Goal: Task Accomplishment & Management: Manage account settings

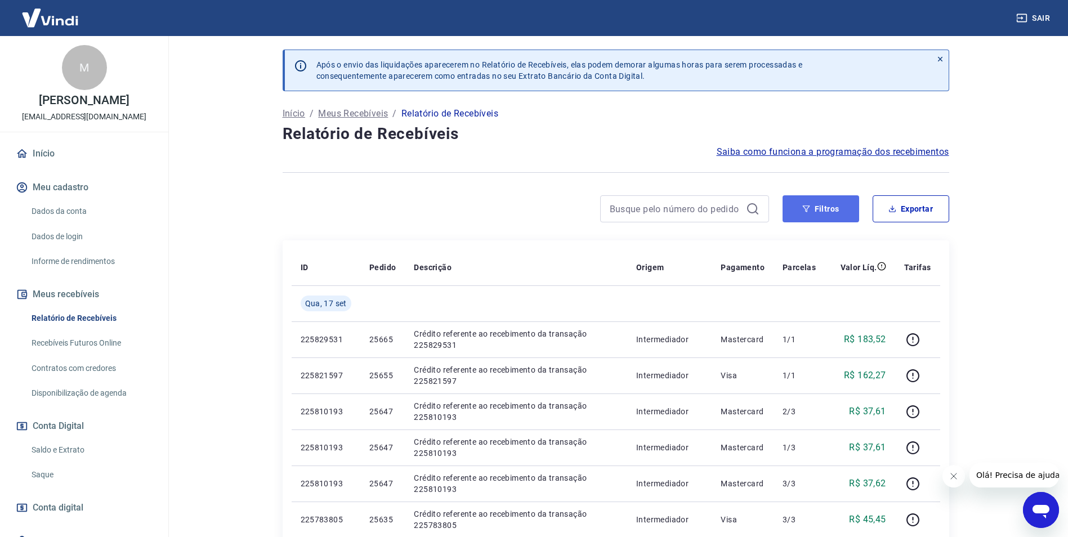
click at [835, 215] on button "Filtros" at bounding box center [820, 208] width 77 height 27
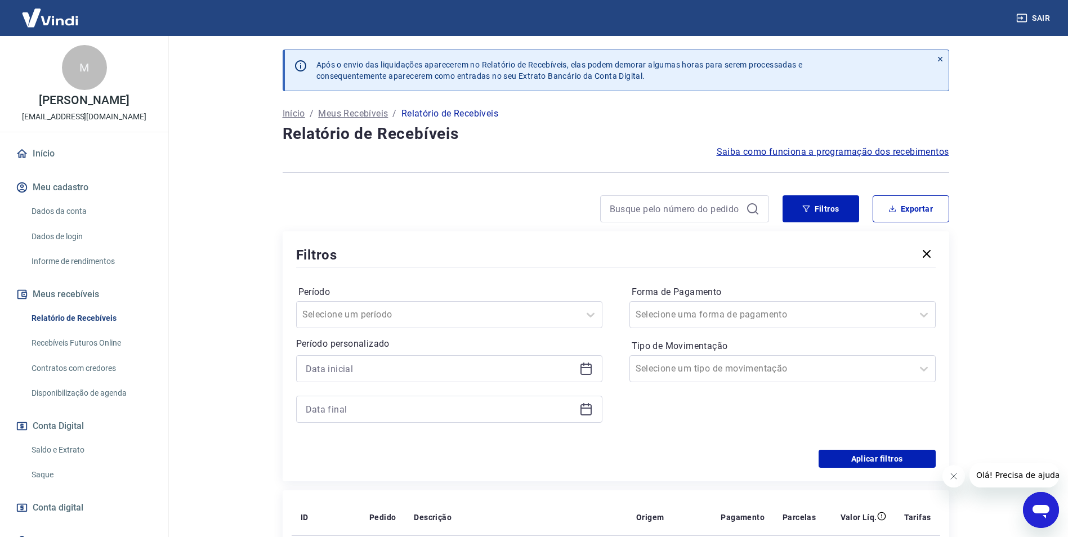
click at [586, 370] on icon at bounding box center [586, 369] width 14 height 14
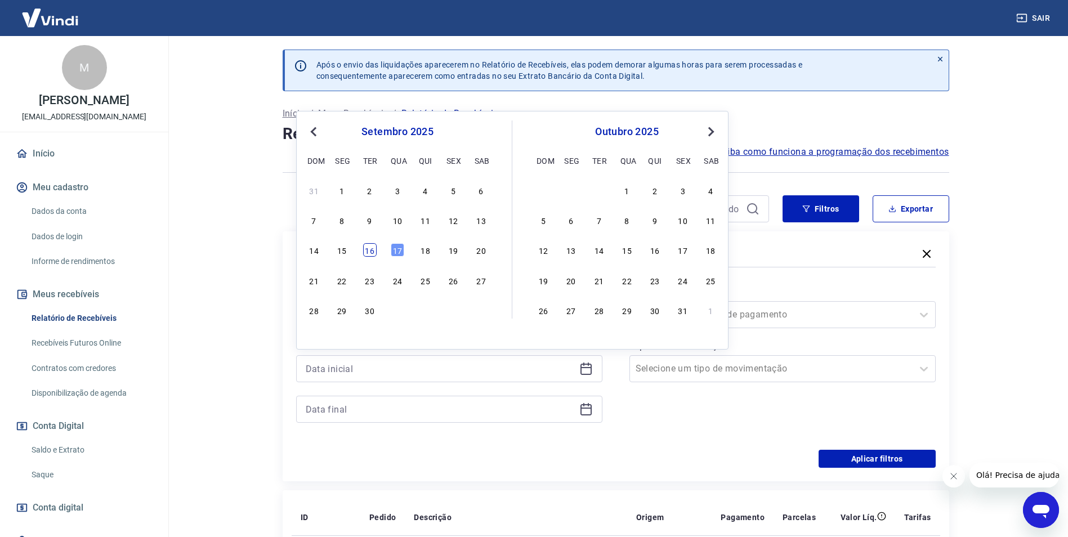
click at [374, 250] on div "16" at bounding box center [370, 250] width 14 height 14
type input "[DATE]"
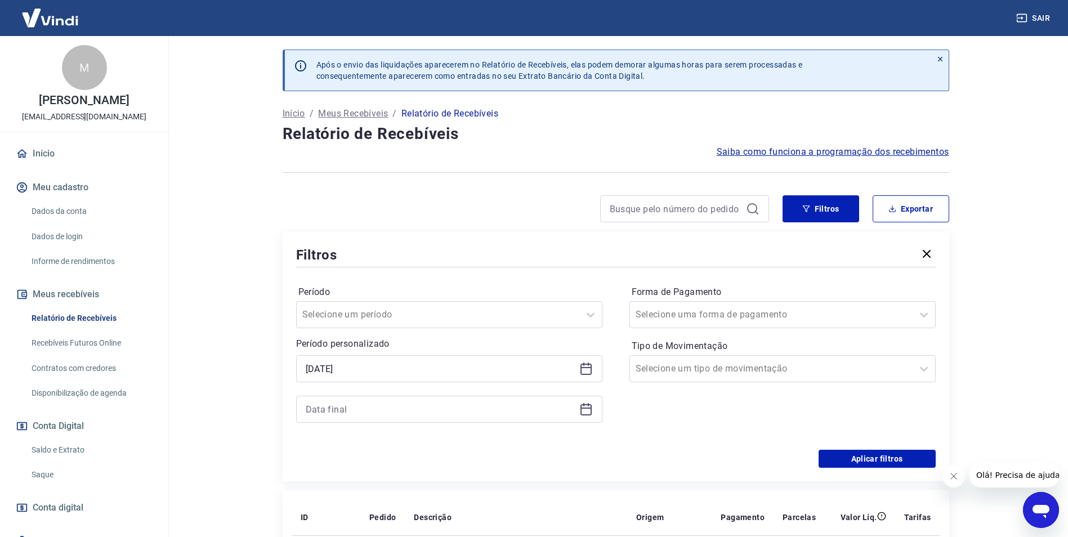
click at [587, 409] on icon at bounding box center [585, 407] width 11 height 1
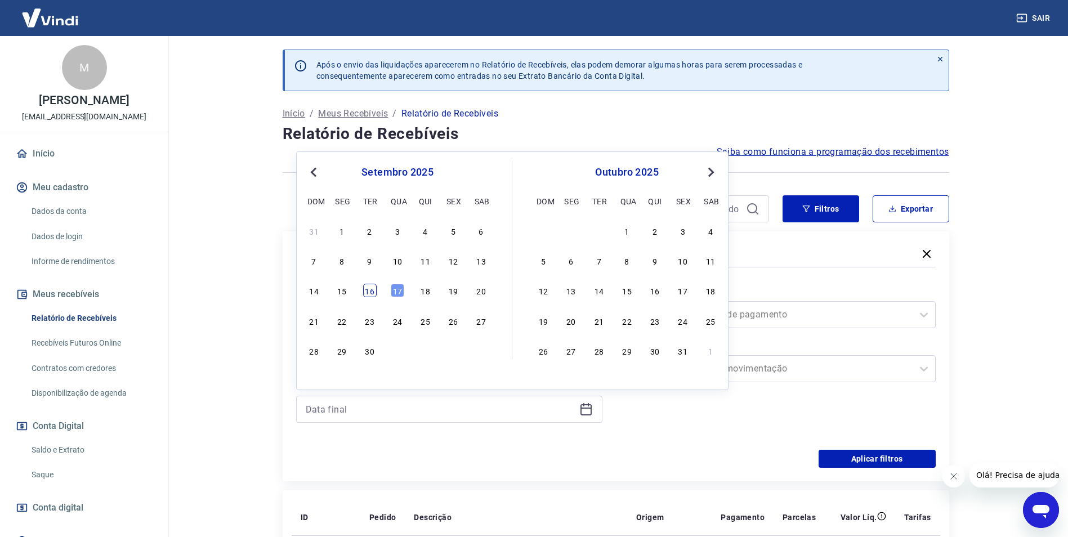
click at [367, 289] on div "16" at bounding box center [370, 291] width 14 height 14
type input "[DATE]"
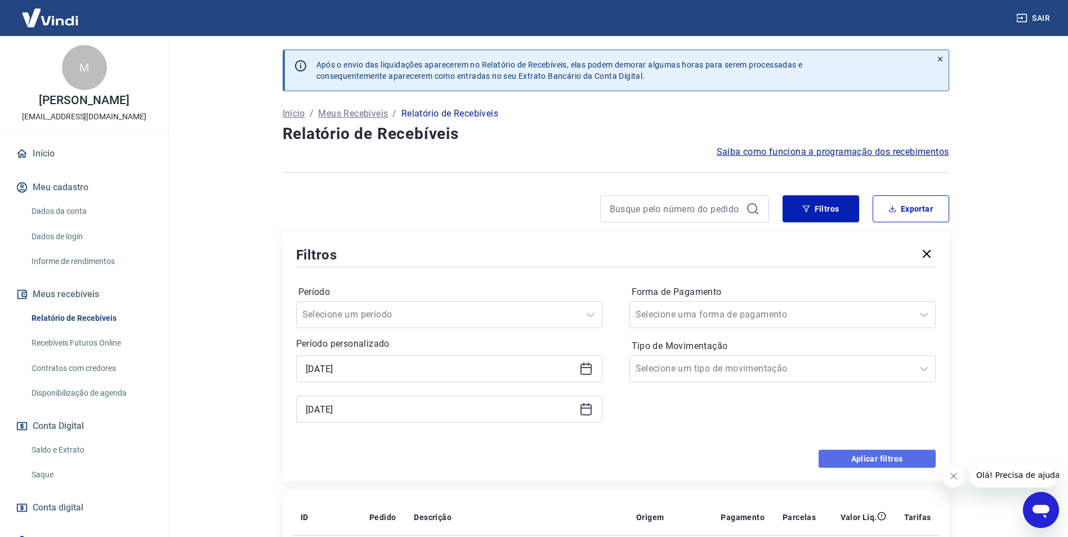
click at [857, 455] on button "Aplicar filtros" at bounding box center [876, 459] width 117 height 18
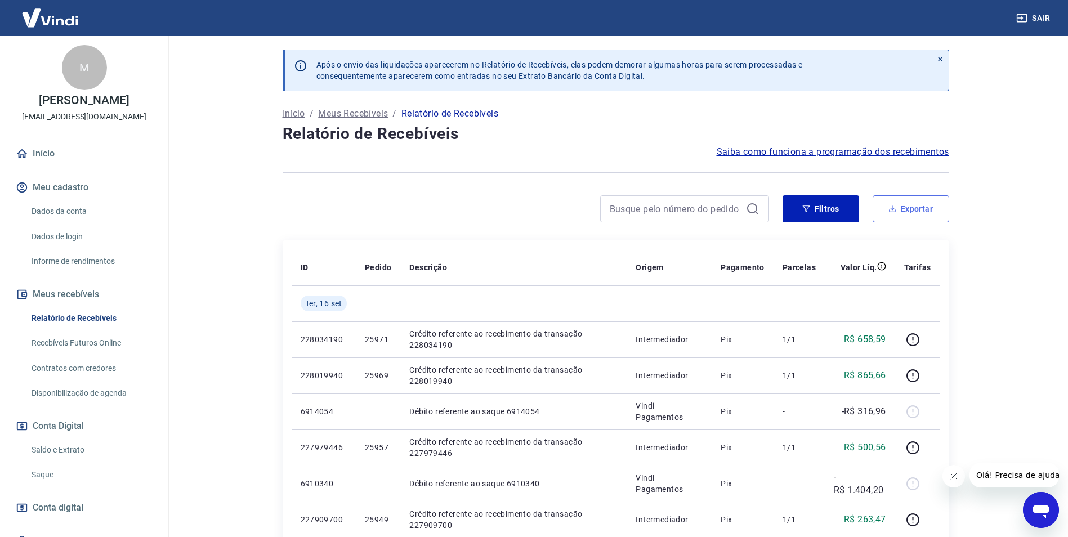
click at [910, 217] on button "Exportar" at bounding box center [910, 208] width 77 height 27
type input "[DATE]"
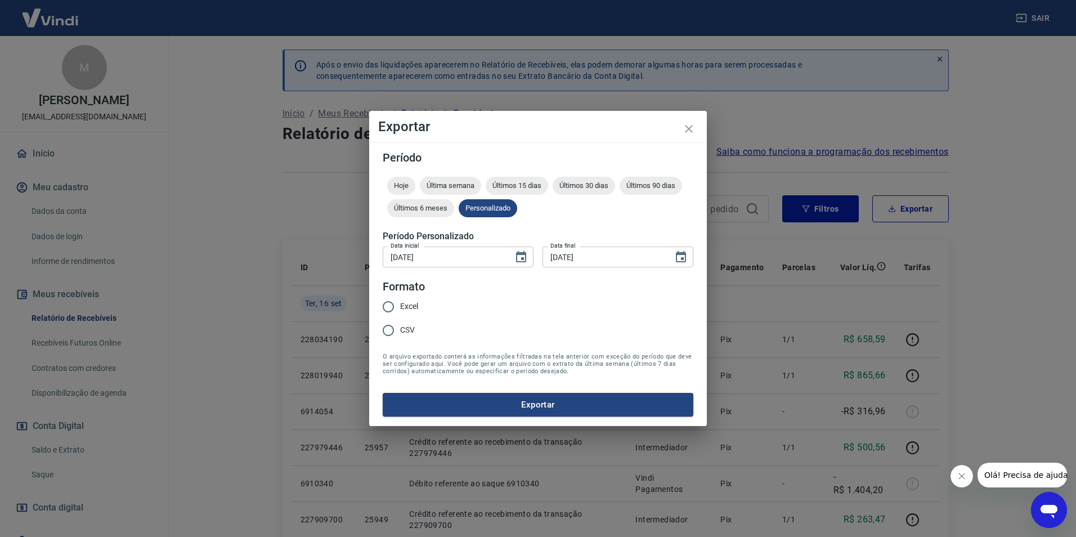
click at [414, 310] on span "Excel" at bounding box center [409, 307] width 18 height 12
click at [400, 310] on input "Excel" at bounding box center [389, 307] width 24 height 24
radio input "true"
click at [539, 402] on button "Exportar" at bounding box center [538, 405] width 311 height 24
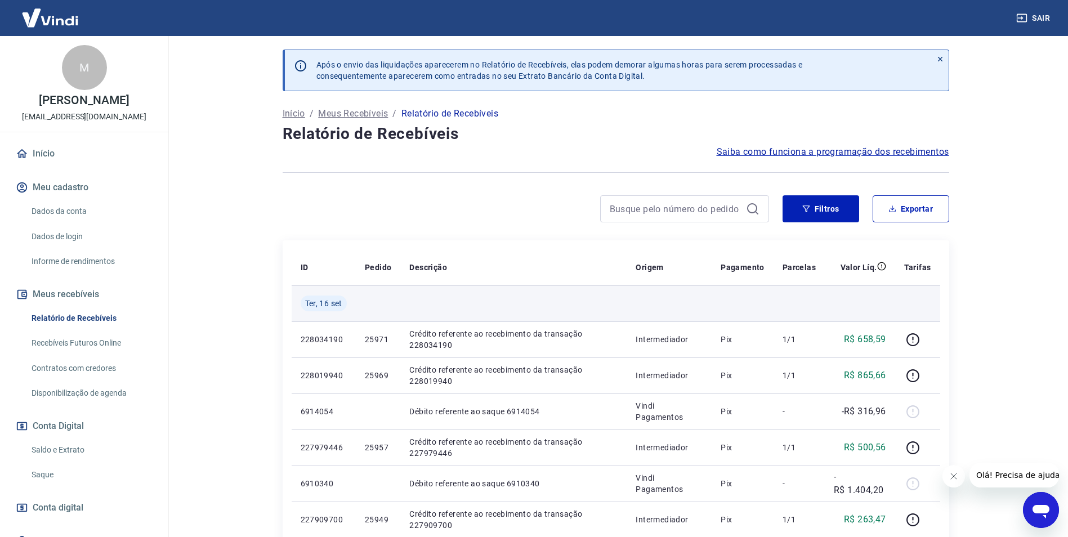
drag, startPoint x: 543, startPoint y: 199, endPoint x: 356, endPoint y: 290, distance: 208.2
click at [543, 199] on div at bounding box center [526, 208] width 486 height 27
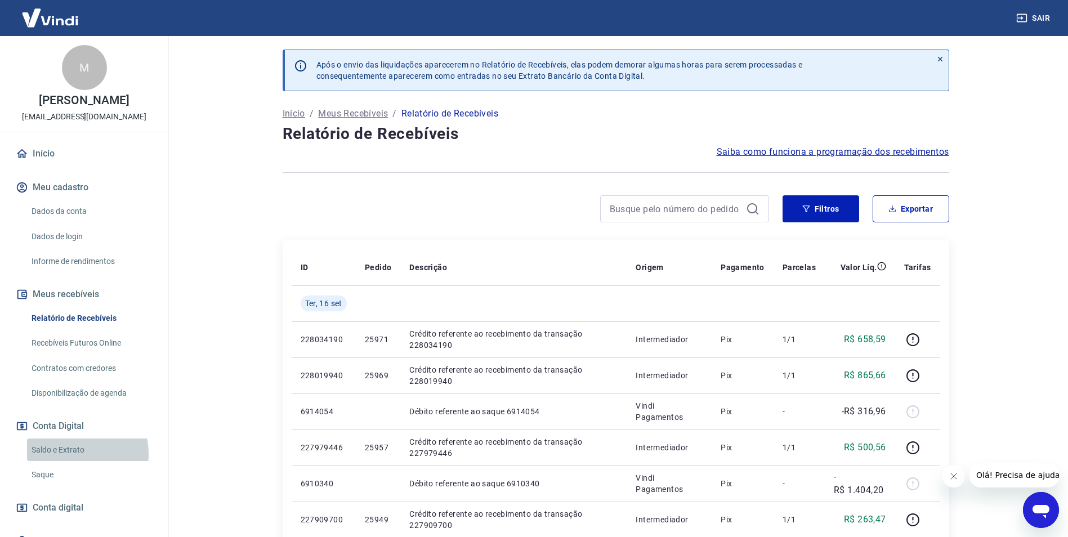
click at [74, 454] on link "Saldo e Extrato" at bounding box center [91, 449] width 128 height 23
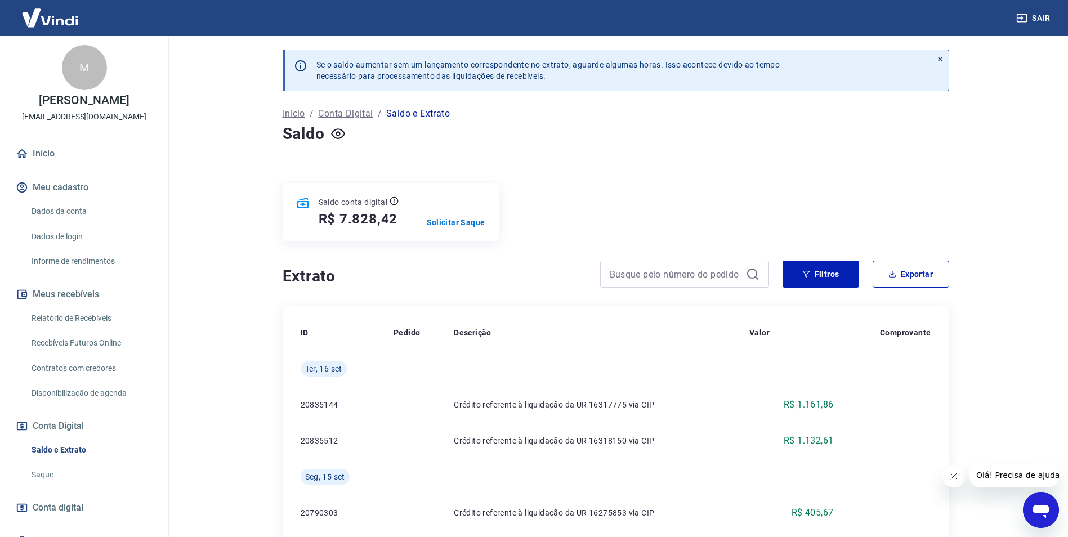
click at [469, 221] on p "Solicitar Saque" at bounding box center [456, 222] width 59 height 11
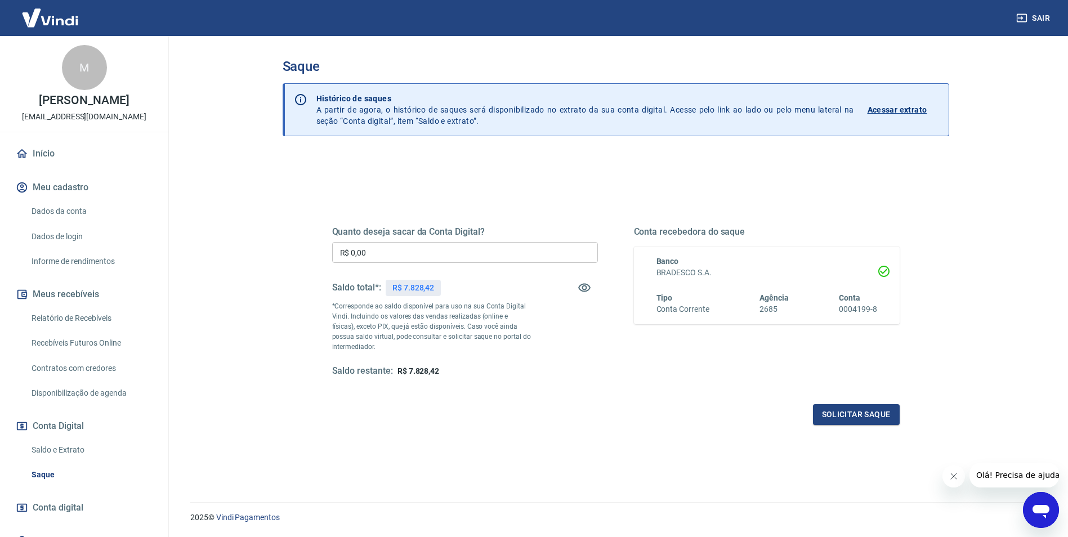
click at [384, 254] on input "R$ 0,00" at bounding box center [465, 252] width 266 height 21
type input "R$ 7.828,42"
click at [506, 409] on div "Solicitar saque" at bounding box center [615, 414] width 567 height 21
click at [886, 413] on button "Solicitar saque" at bounding box center [856, 414] width 87 height 21
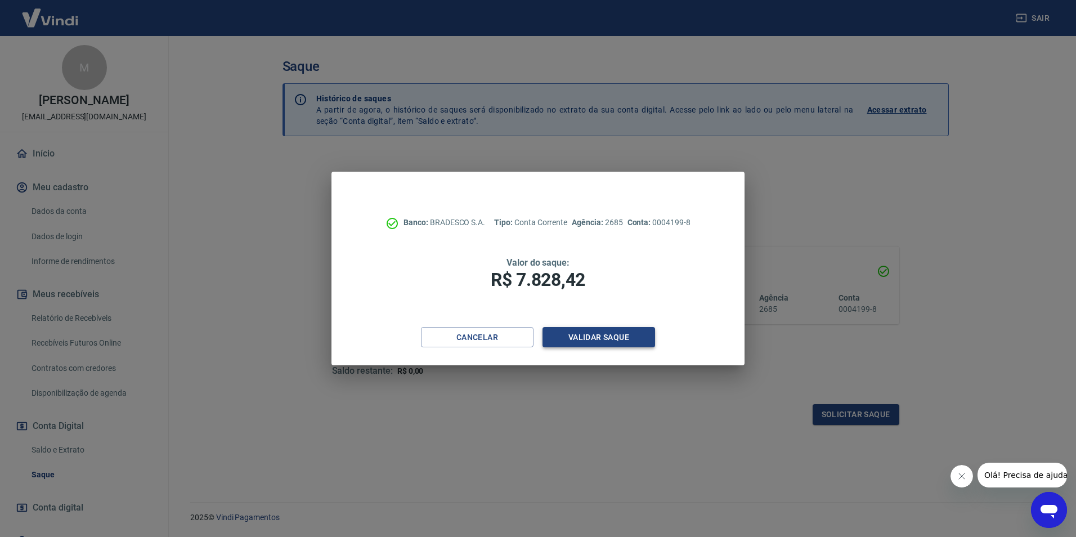
click at [594, 339] on button "Validar saque" at bounding box center [599, 337] width 113 height 21
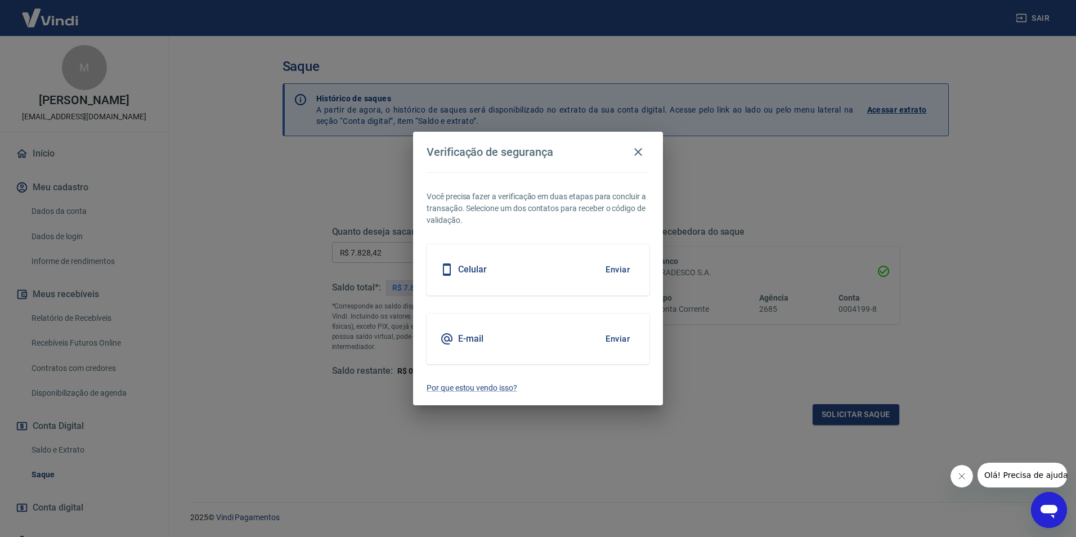
click at [608, 338] on button "Enviar" at bounding box center [617, 339] width 37 height 24
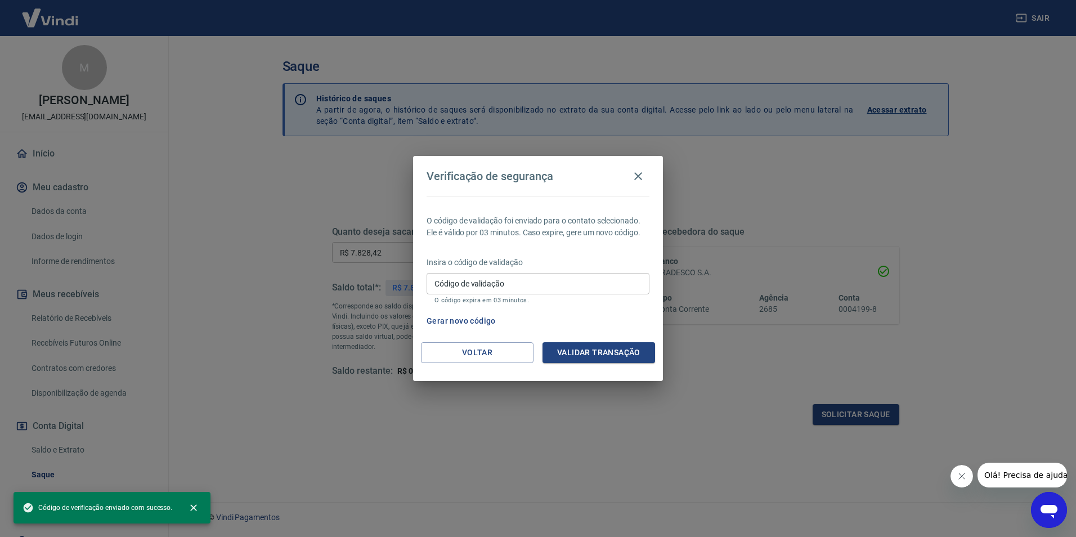
click at [577, 281] on input "Código de validação" at bounding box center [538, 283] width 223 height 21
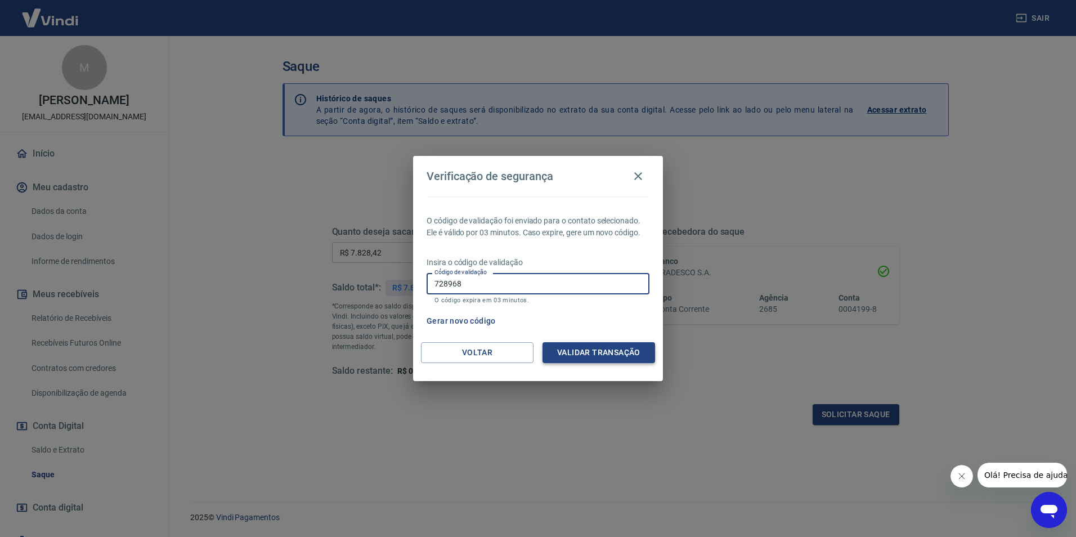
type input "728968"
click at [580, 357] on button "Validar transação" at bounding box center [599, 352] width 113 height 21
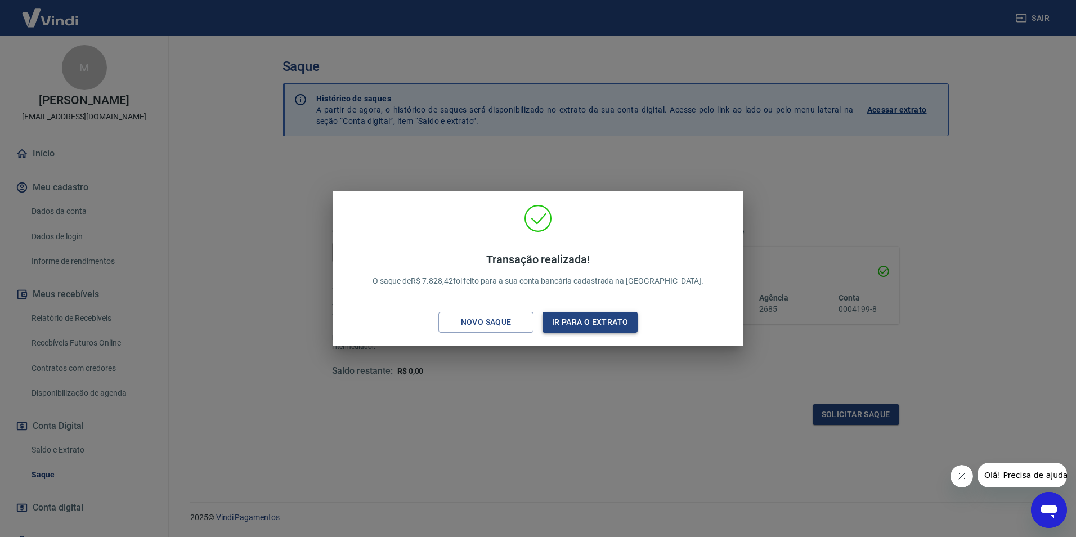
click at [593, 328] on button "Ir para o extrato" at bounding box center [590, 322] width 95 height 21
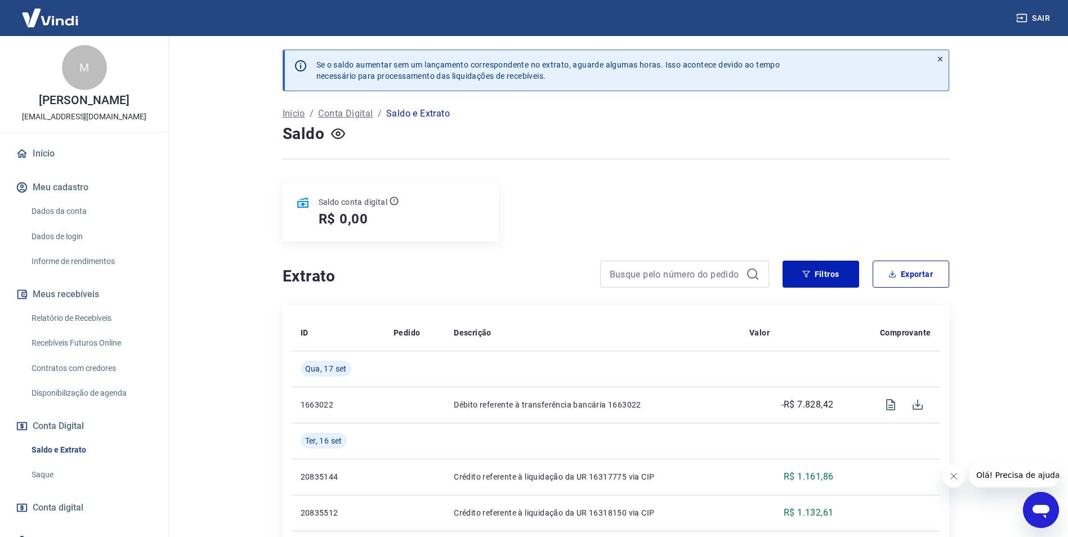
click at [456, 266] on h4 "Extrato" at bounding box center [435, 276] width 304 height 23
